Goal: Transaction & Acquisition: Purchase product/service

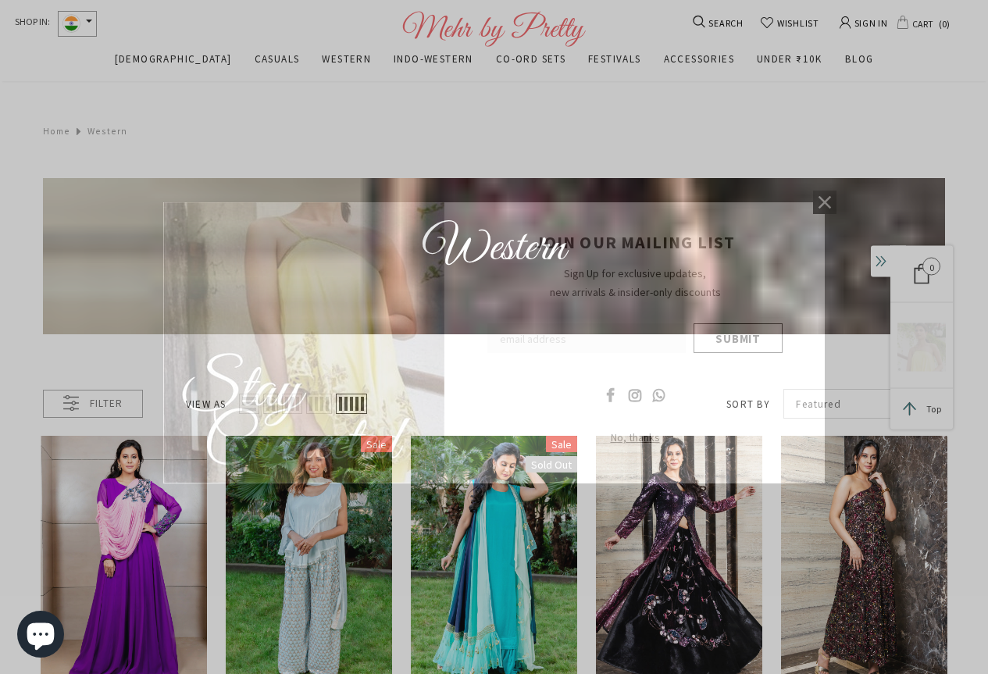
scroll to position [472, 0]
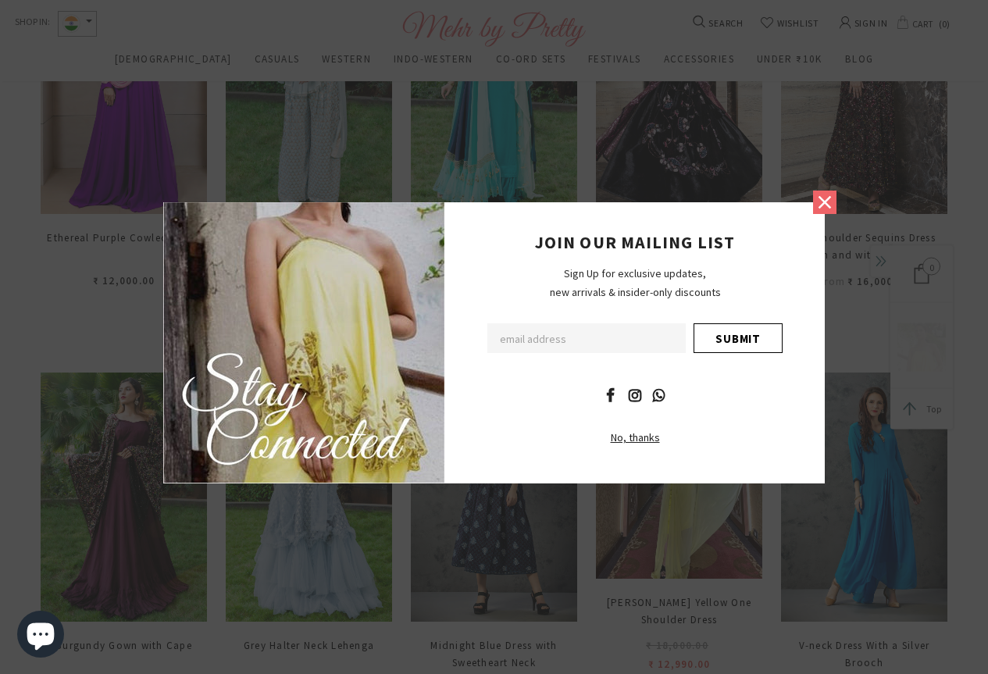
click at [825, 194] on icon at bounding box center [825, 202] width 20 height 20
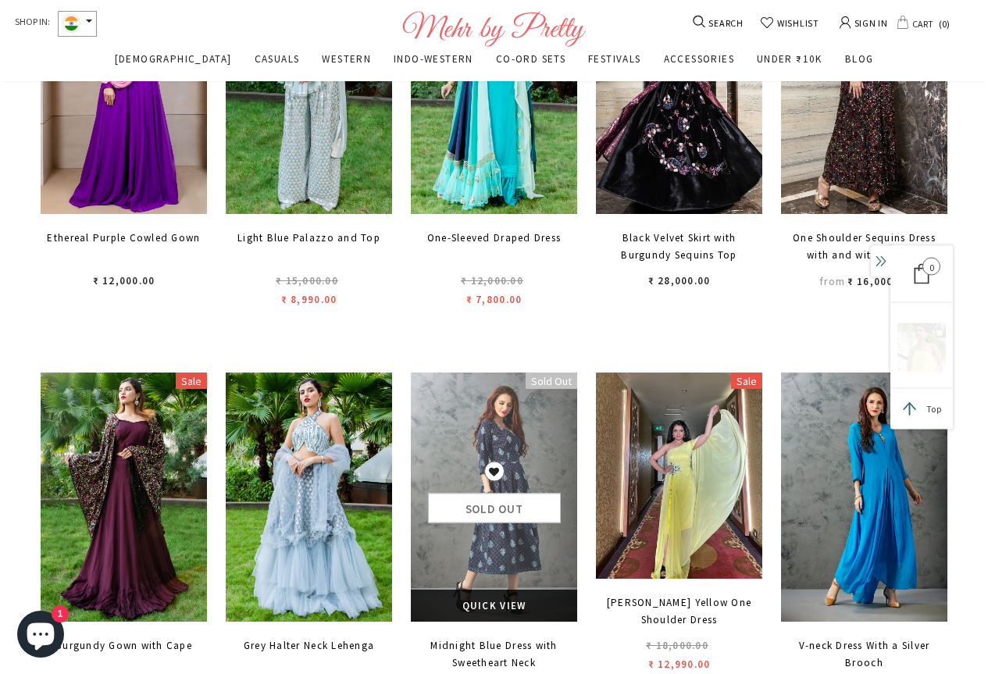
click at [483, 555] on link at bounding box center [494, 498] width 166 height 250
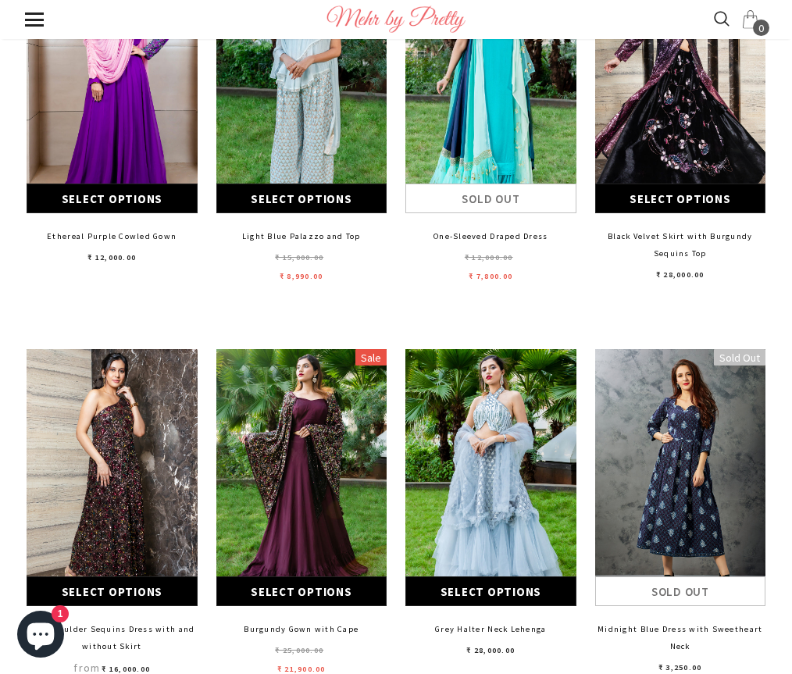
scroll to position [472, 0]
click at [631, 363] on img at bounding box center [680, 433] width 171 height 169
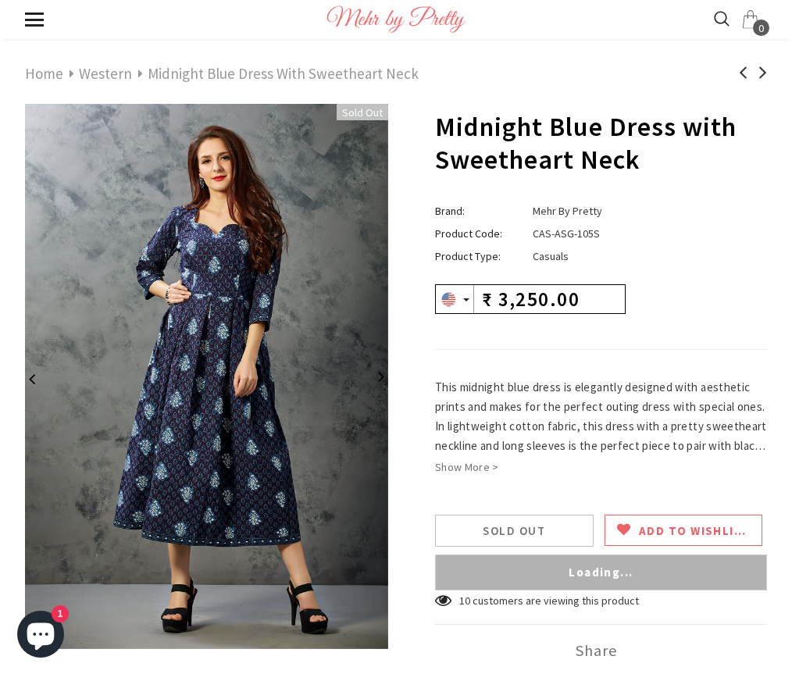
scroll to position [391, 0]
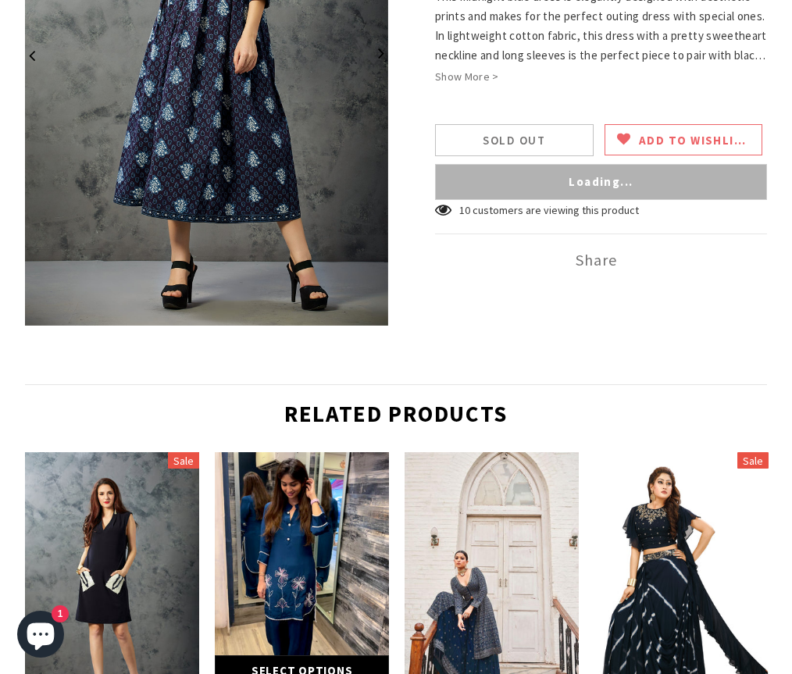
click at [129, 216] on img at bounding box center [206, 53] width 363 height 545
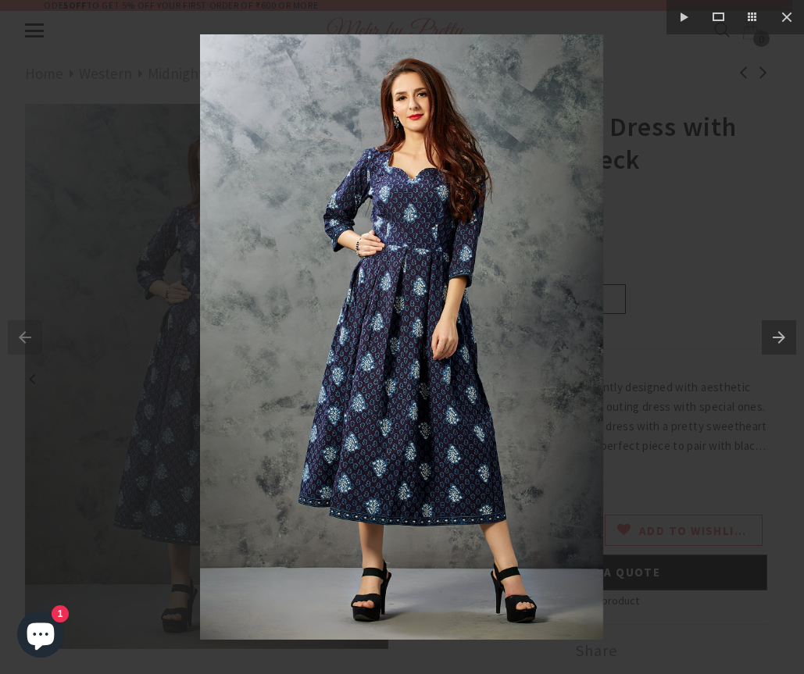
click at [789, 337] on button at bounding box center [783, 337] width 42 height 78
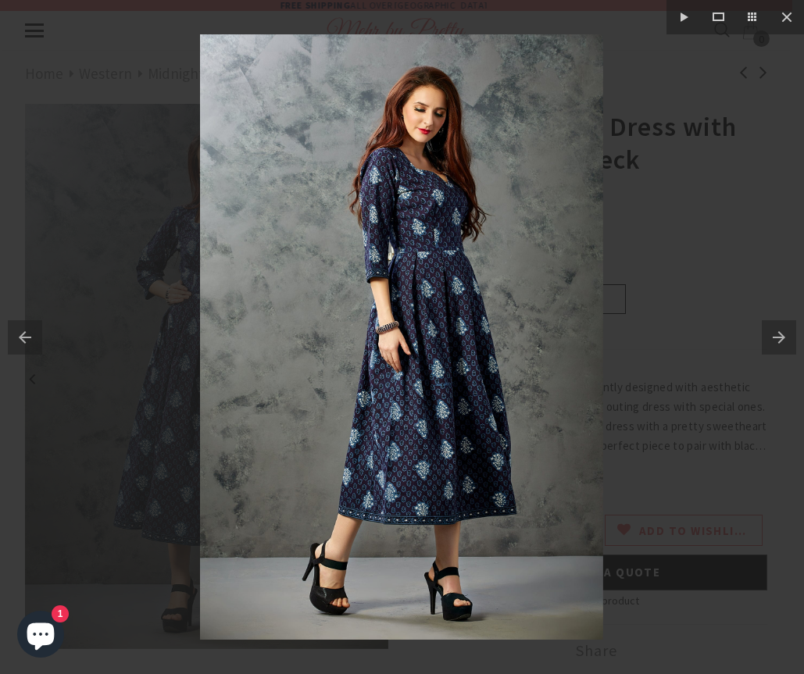
click at [789, 337] on button at bounding box center [783, 337] width 42 height 78
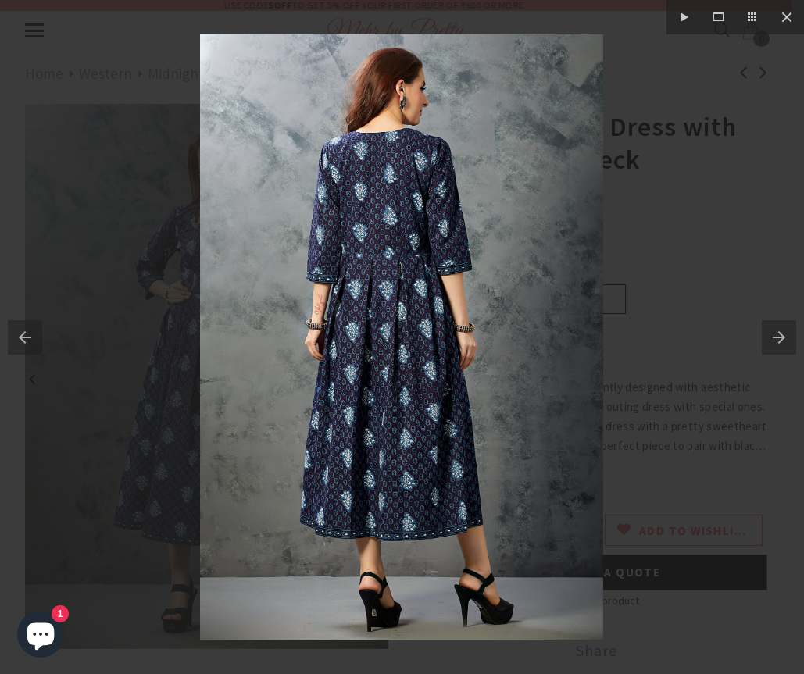
click at [379, 314] on img at bounding box center [401, 336] width 403 height 605
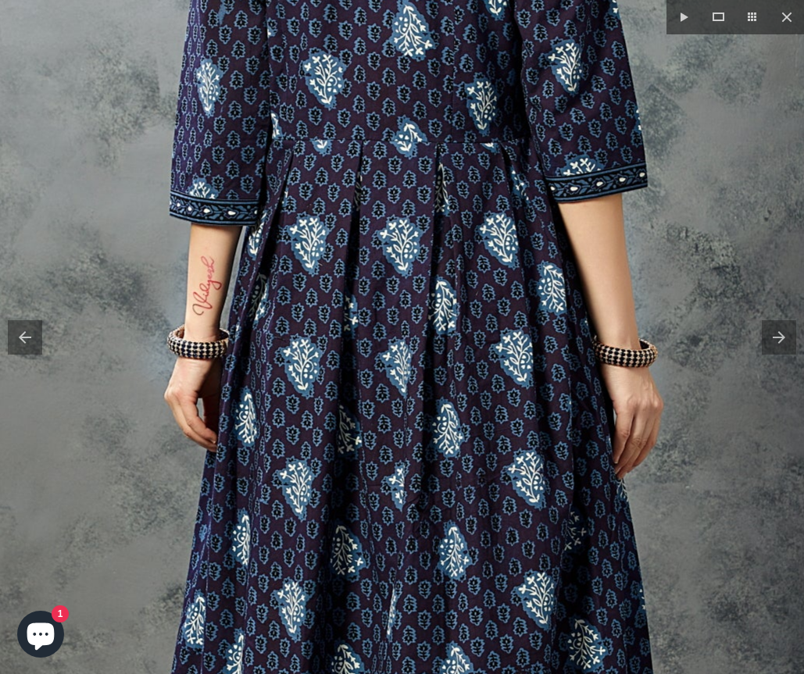
click at [379, 316] on img at bounding box center [444, 381] width 1166 height 1750
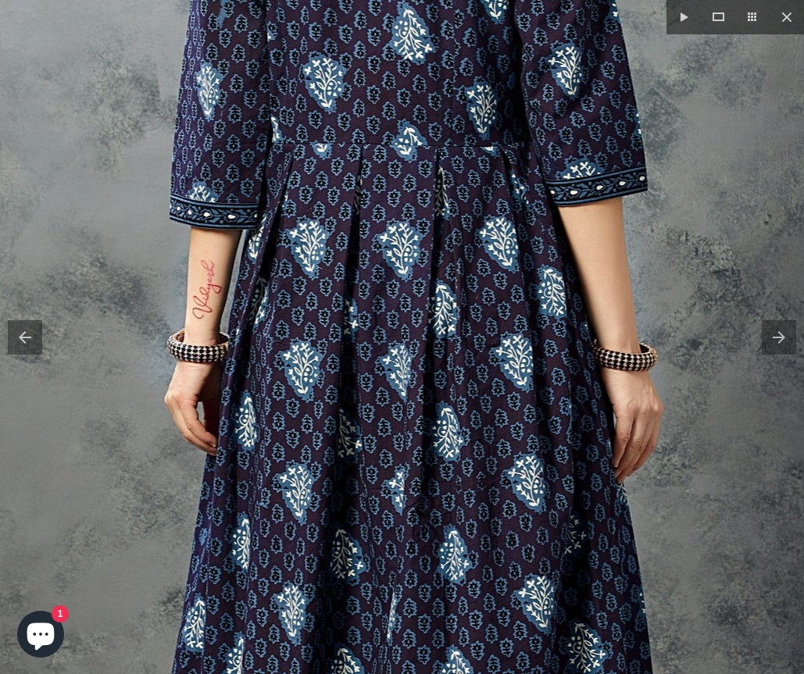
click at [780, 342] on button at bounding box center [783, 337] width 42 height 78
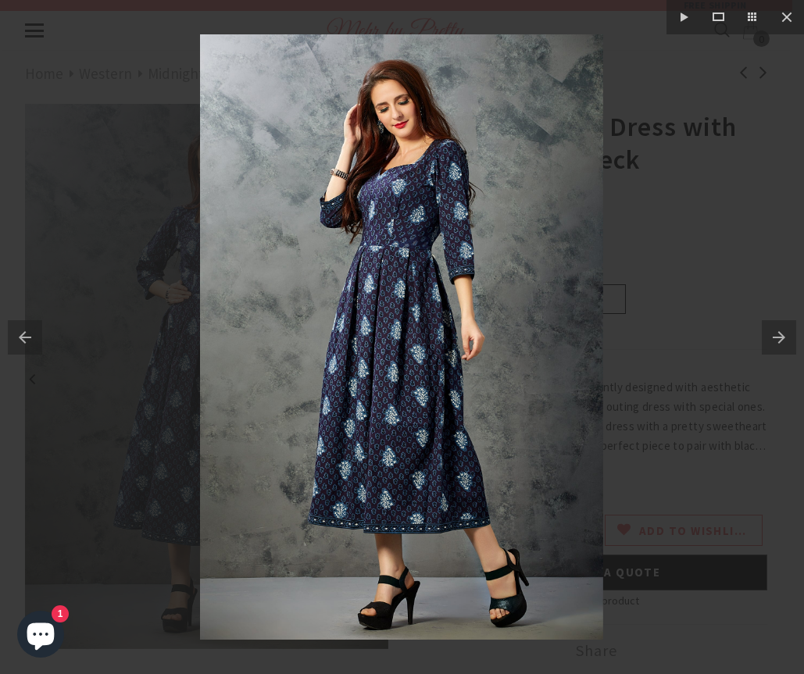
click at [780, 342] on button at bounding box center [783, 337] width 42 height 78
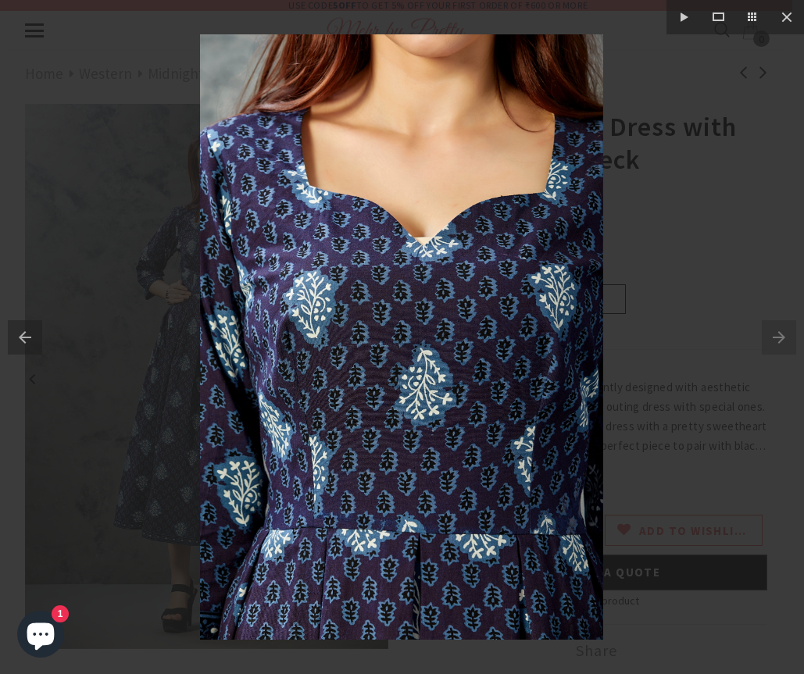
click at [423, 451] on img at bounding box center [401, 336] width 403 height 605
